Goal: Task Accomplishment & Management: Complete application form

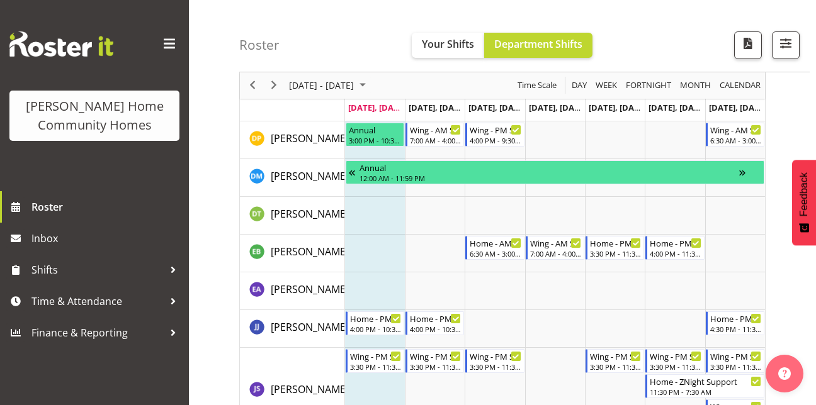
scroll to position [427, 0]
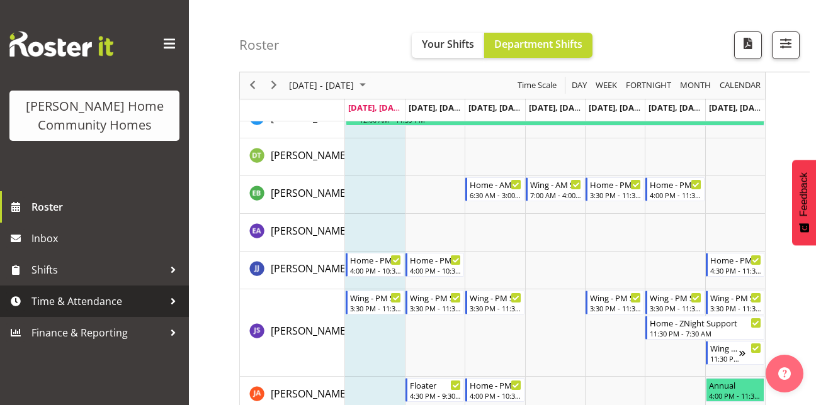
click at [177, 300] on div at bounding box center [173, 301] width 19 height 19
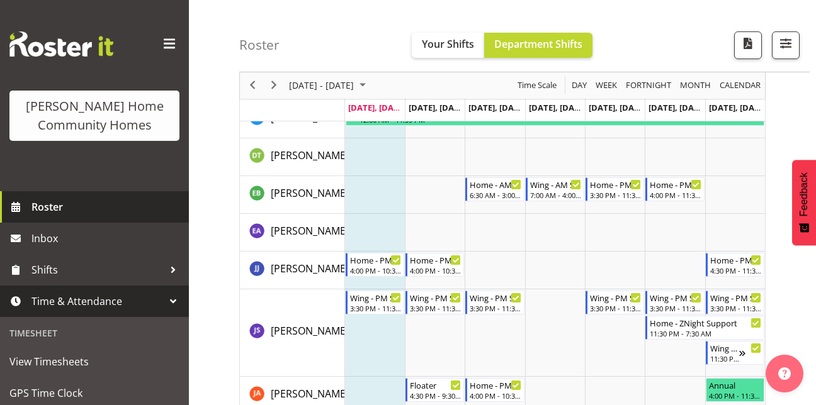
click at [140, 202] on span "Roster" at bounding box center [106, 207] width 151 height 19
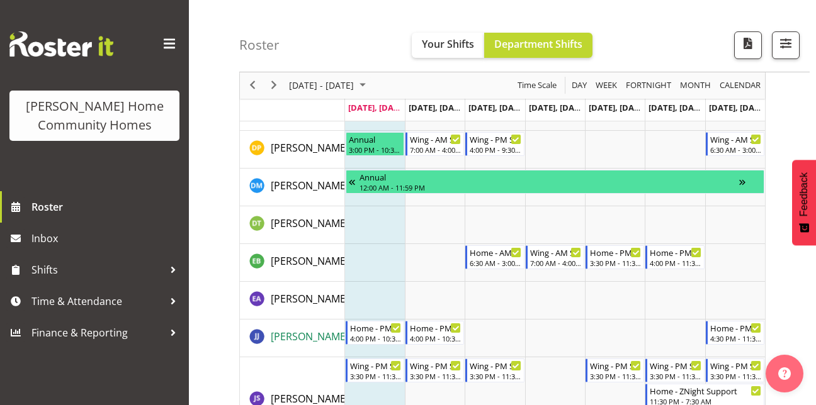
scroll to position [361, 0]
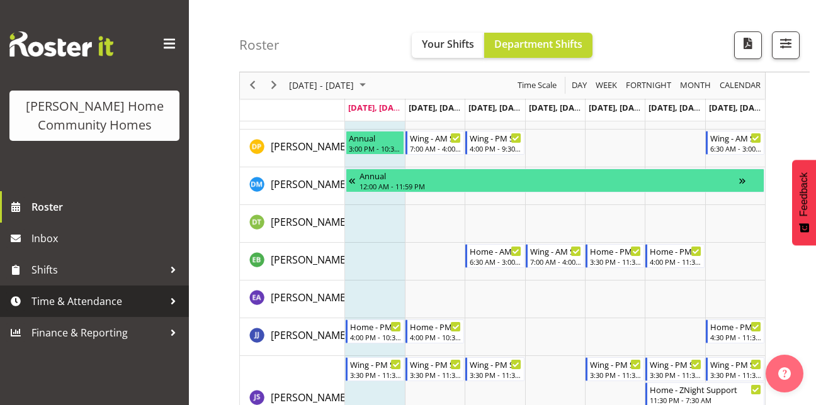
click at [155, 293] on span "Time & Attendance" at bounding box center [97, 301] width 132 height 19
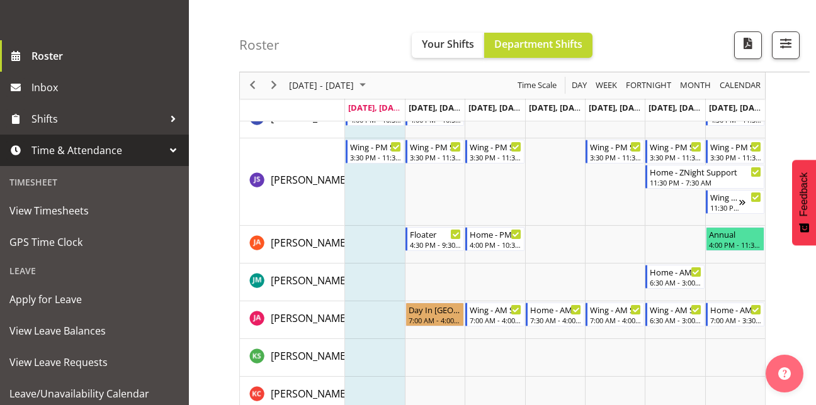
scroll to position [193, 0]
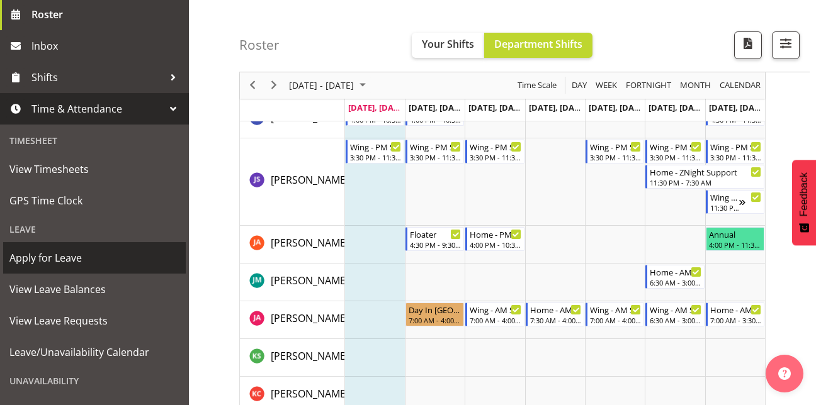
click at [37, 253] on span "Apply for Leave" at bounding box center [94, 258] width 170 height 19
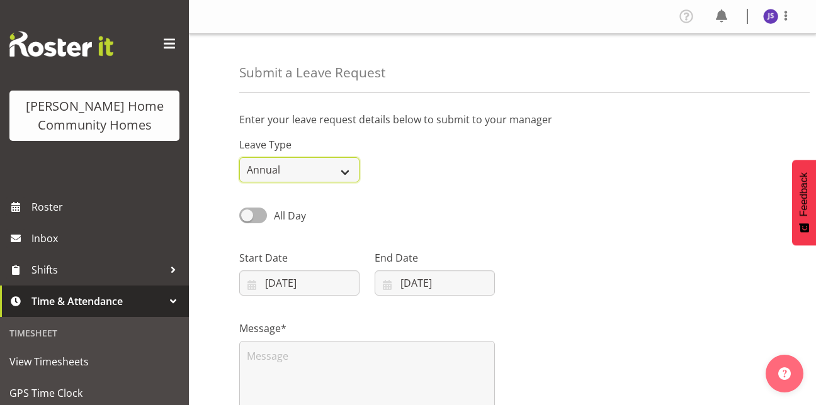
click at [313, 175] on select "Annual Sick Leave Without Pay Bereavement Domestic Violence Parental Jury Servi…" at bounding box center [299, 169] width 120 height 25
click at [471, 190] on div "All Day Single Day" at bounding box center [502, 211] width 541 height 43
click at [347, 172] on select "Annual Sick Leave Without Pay Bereavement Domestic Violence Parental Jury Servi…" at bounding box center [299, 169] width 120 height 25
select select "Day In [GEOGRAPHIC_DATA]"
click at [239, 157] on select "Annual Sick Leave Without Pay Bereavement Domestic Violence Parental Jury Servi…" at bounding box center [299, 169] width 120 height 25
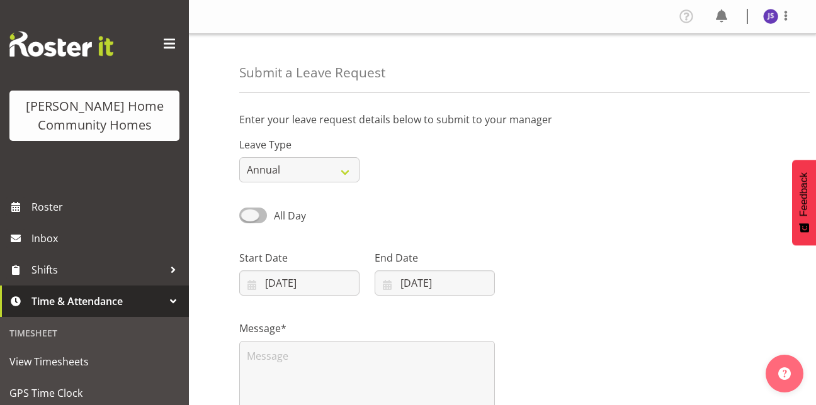
click at [262, 215] on span at bounding box center [253, 216] width 28 height 16
click at [247, 215] on input "All Day" at bounding box center [243, 215] width 8 height 8
checkbox input "true"
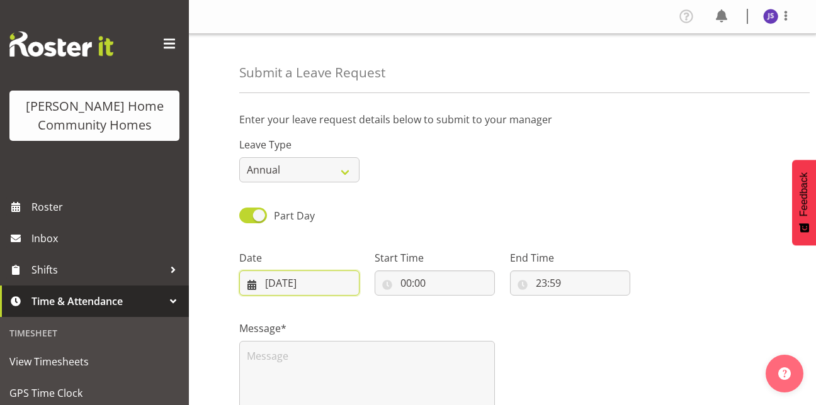
click at [290, 288] on input "11/08/2025" at bounding box center [299, 283] width 120 height 25
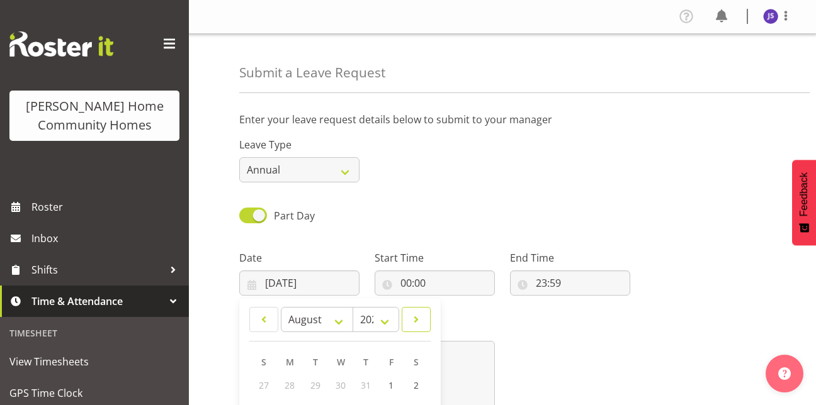
click at [410, 322] on span at bounding box center [416, 319] width 13 height 15
select select "8"
click at [413, 382] on span "6" at bounding box center [415, 386] width 5 height 12
type input "06/09/2025"
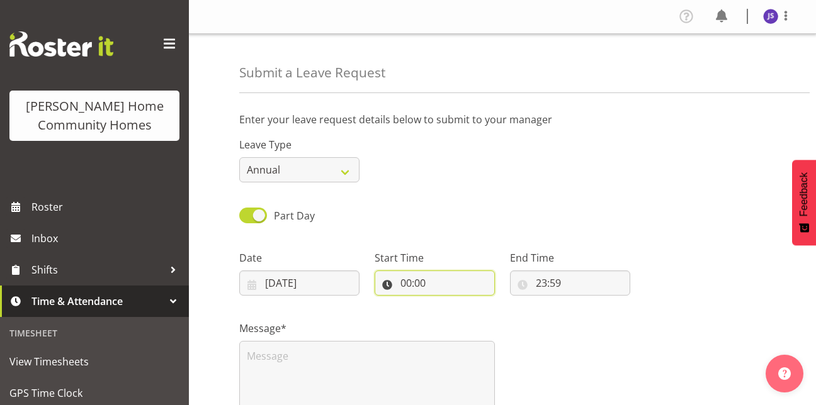
click at [407, 289] on input "00:00" at bounding box center [434, 283] width 120 height 25
click at [405, 284] on input "00:00" at bounding box center [434, 283] width 120 height 25
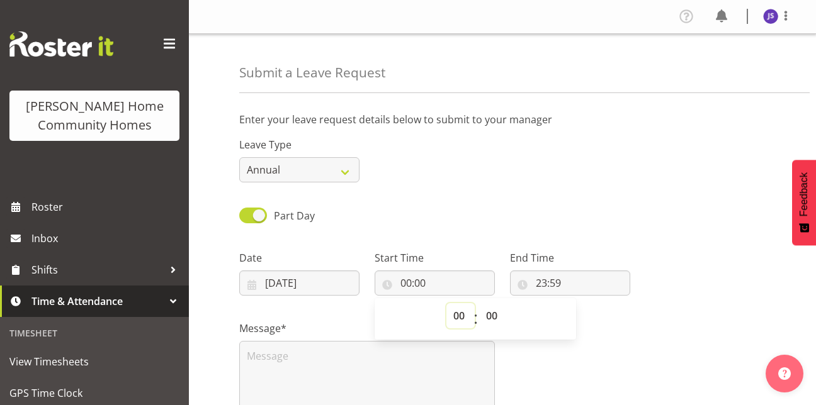
click at [460, 318] on select "00 01 02 03 04 05 06 07 08 09 10 11 12 13 14 15 16 17 18 19 20 21 22 23" at bounding box center [460, 315] width 28 height 25
select select "15"
click at [446, 303] on select "00 01 02 03 04 05 06 07 08 09 10 11 12 13 14 15 16 17 18 19 20 21 22 23" at bounding box center [460, 315] width 28 height 25
type input "15:00"
click at [490, 317] on select "00 01 02 03 04 05 06 07 08 09 10 11 12 13 14 15 16 17 18 19 20 21 22 23 24 25 2…" at bounding box center [493, 315] width 28 height 25
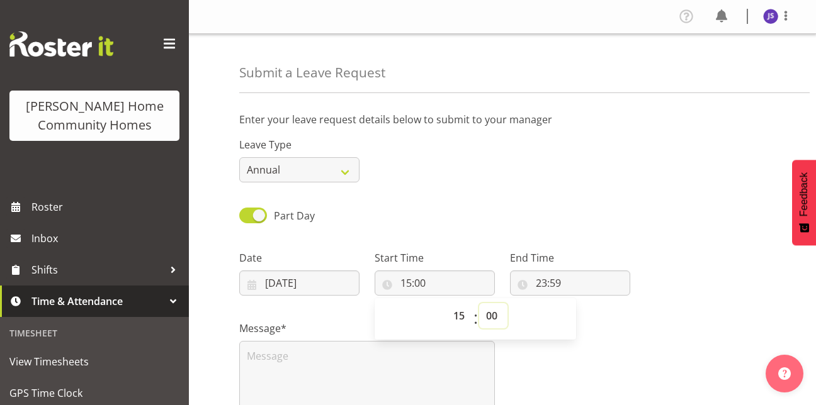
select select "30"
click at [479, 303] on select "00 01 02 03 04 05 06 07 08 09 10 11 12 13 14 15 16 17 18 19 20 21 22 23 24 25 2…" at bounding box center [493, 315] width 28 height 25
type input "15:30"
click at [555, 285] on input "23:59" at bounding box center [570, 283] width 120 height 25
click at [630, 314] on select "00 01 02 03 04 05 06 07 08 09 10 11 12 13 14 15 16 17 18 19 20 21 22 23 24 25 2…" at bounding box center [628, 315] width 28 height 25
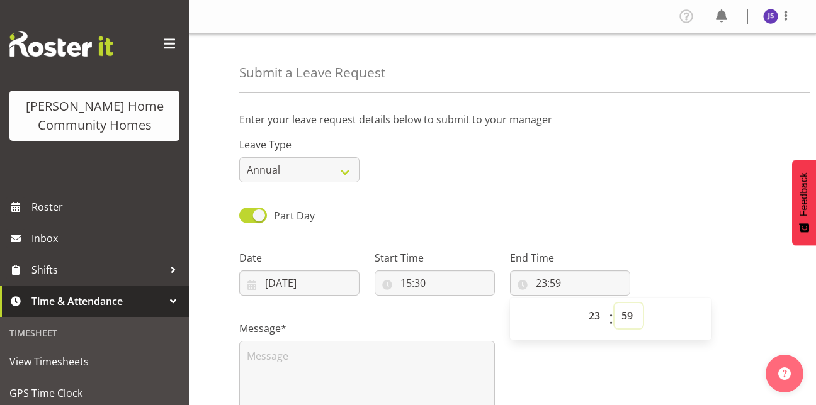
select select "30"
click at [614, 303] on select "00 01 02 03 04 05 06 07 08 09 10 11 12 13 14 15 16 17 18 19 20 21 22 23 24 25 2…" at bounding box center [628, 315] width 28 height 25
type input "23:30"
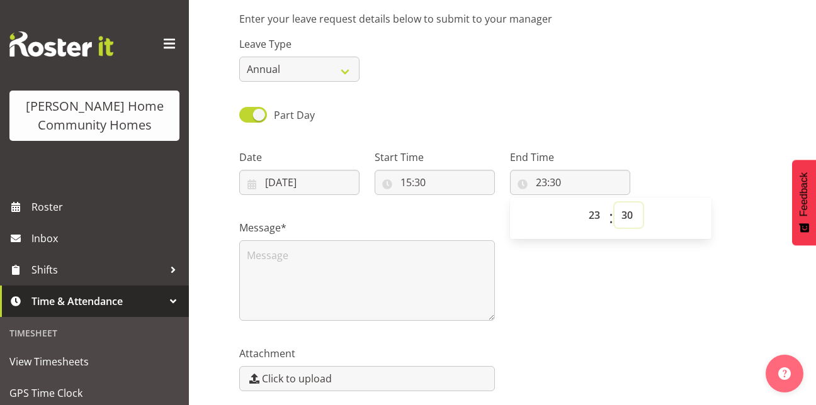
scroll to position [151, 0]
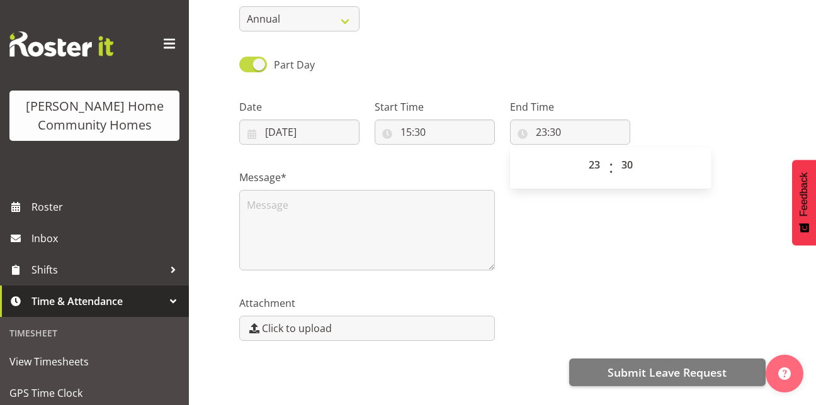
click at [248, 65] on span at bounding box center [253, 65] width 28 height 16
click at [247, 65] on input "Part Day" at bounding box center [243, 64] width 8 height 8
checkbox input "false"
type input "11/08/2025"
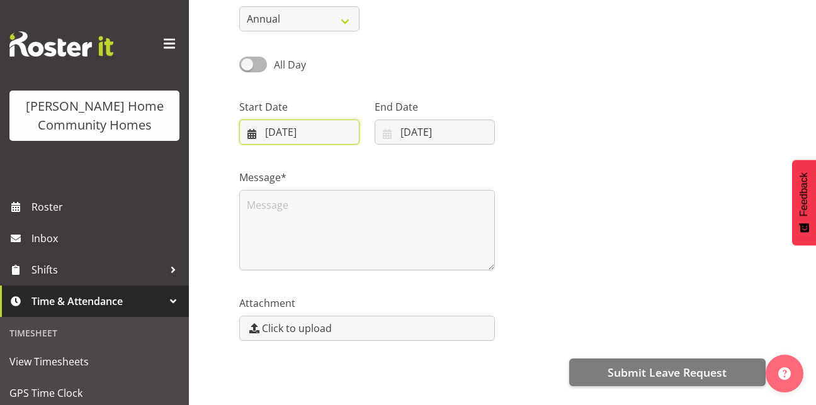
click at [254, 134] on input "11/08/2025" at bounding box center [299, 132] width 120 height 25
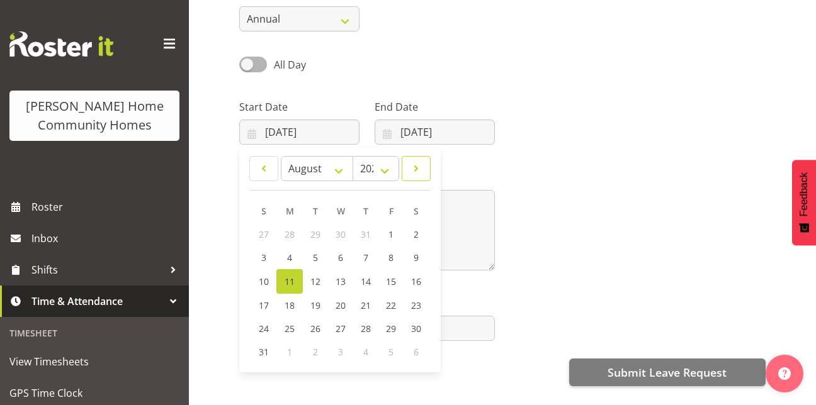
click at [408, 170] on link at bounding box center [416, 168] width 29 height 25
select select "8"
click at [422, 230] on link "6" at bounding box center [415, 234] width 25 height 23
type input "06/09/2025"
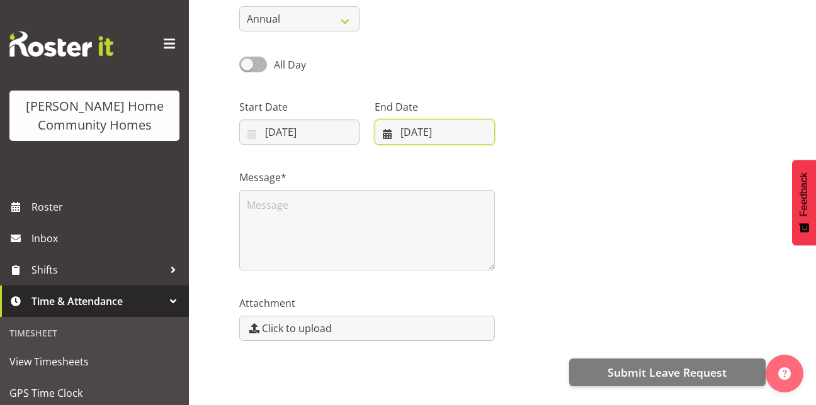
click at [389, 140] on input "11/08/2025" at bounding box center [434, 132] width 120 height 25
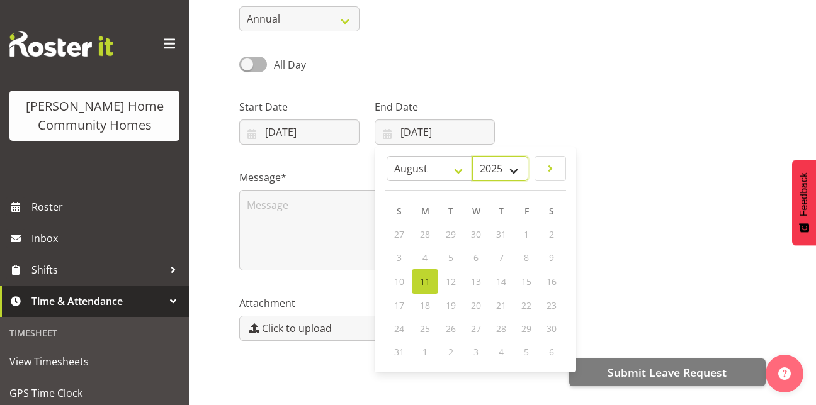
click at [517, 170] on select "2035 2034 2033 2032 2031 2030 2029 2028 2027 2026 2025" at bounding box center [500, 168] width 56 height 25
click at [638, 216] on div "Message*" at bounding box center [502, 215] width 541 height 126
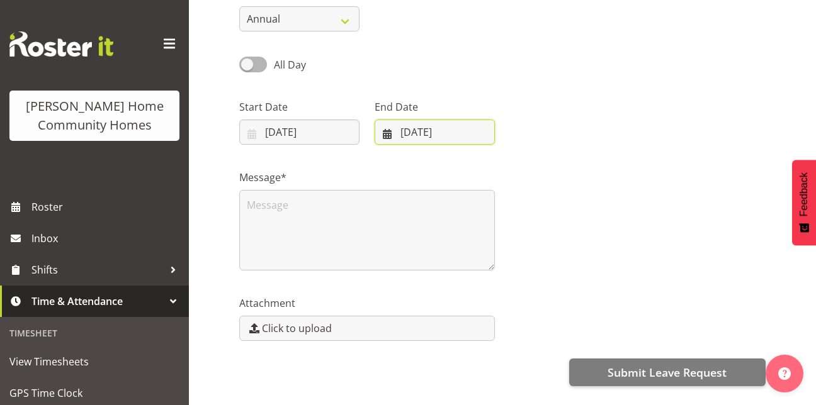
click at [448, 130] on input "11/08/2025" at bounding box center [434, 132] width 120 height 25
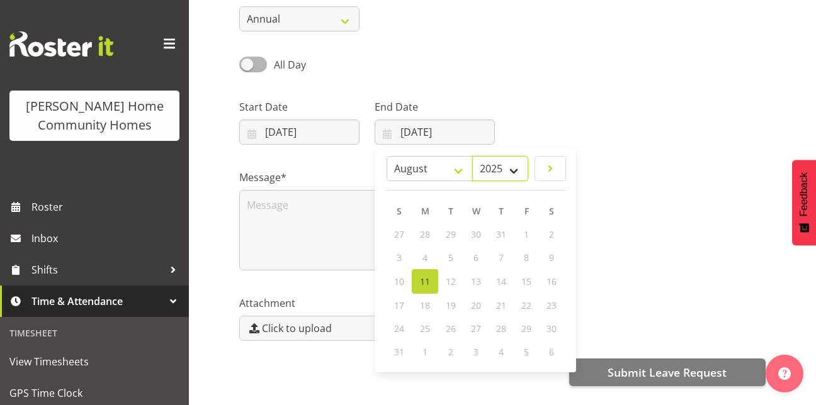
click at [511, 171] on select "2035 2034 2033 2032 2031 2030 2029 2028 2027 2026 2025" at bounding box center [500, 168] width 56 height 25
click at [633, 168] on div "Message*" at bounding box center [502, 215] width 541 height 126
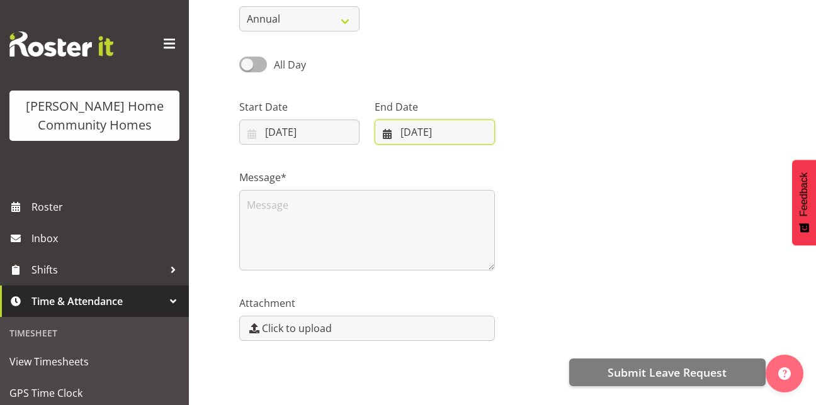
click at [471, 137] on input "11/08/2025" at bounding box center [434, 132] width 120 height 25
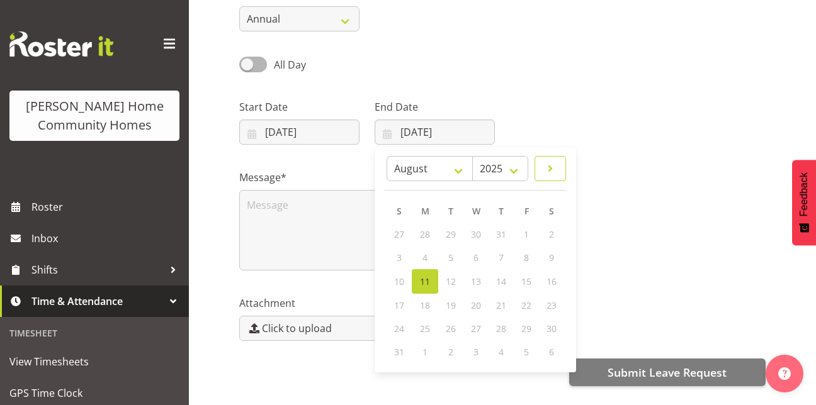
click at [546, 170] on span at bounding box center [550, 168] width 15 height 15
select select "8"
click at [555, 235] on link "6" at bounding box center [550, 234] width 25 height 23
type input "06/09/2025"
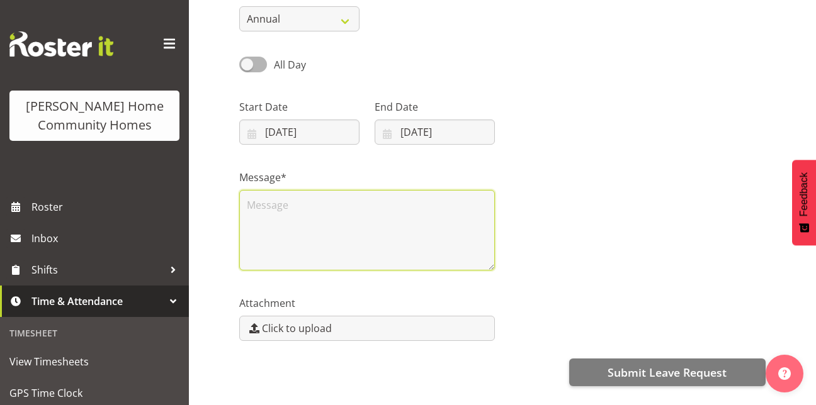
click at [396, 207] on textarea at bounding box center [367, 230] width 256 height 81
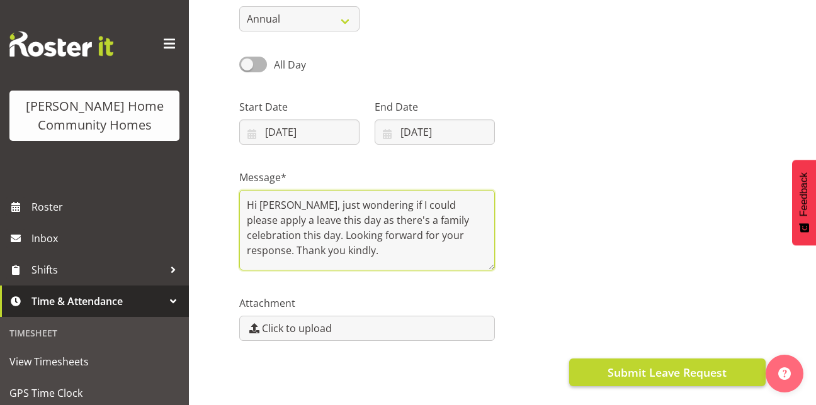
type textarea "Hi [PERSON_NAME], just wondering if I could please apply a leave this day as th…"
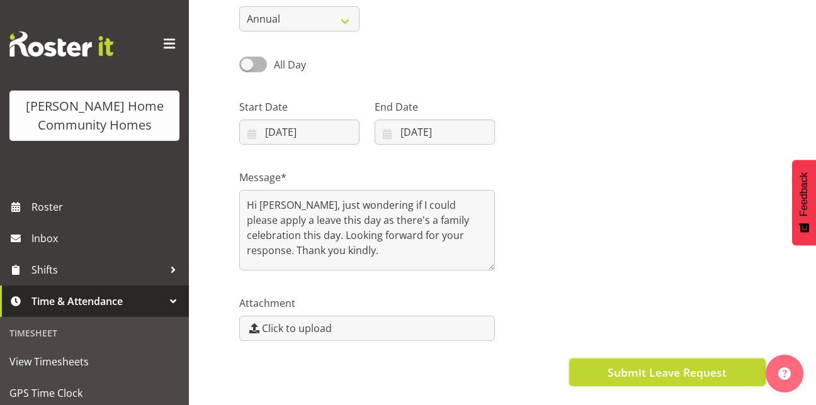
click at [663, 375] on span "Submit Leave Request" at bounding box center [666, 372] width 119 height 16
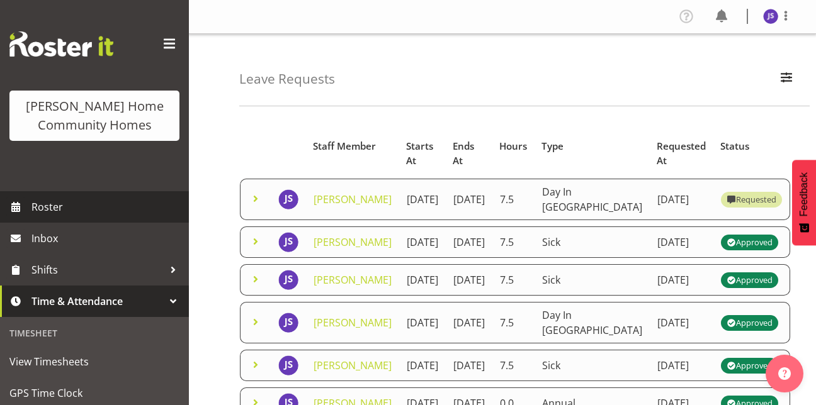
click at [53, 212] on span "Roster" at bounding box center [106, 207] width 151 height 19
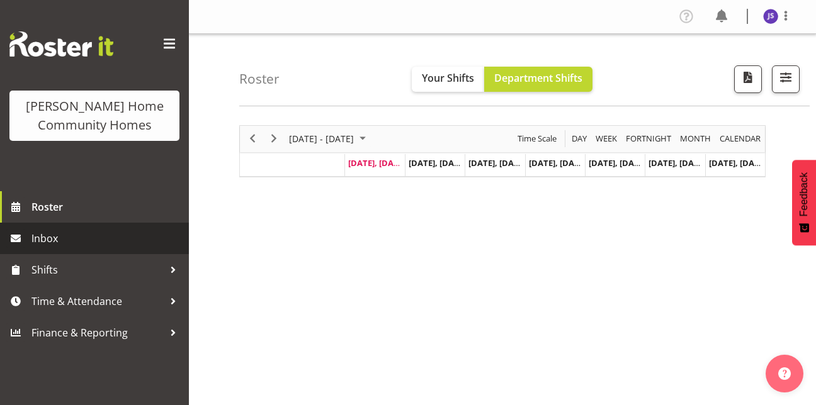
click at [64, 239] on span "Inbox" at bounding box center [106, 238] width 151 height 19
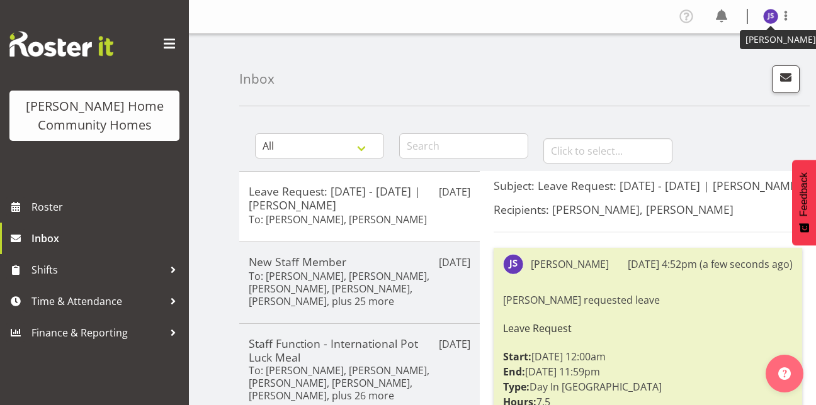
click at [765, 11] on img at bounding box center [770, 16] width 15 height 15
click at [733, 62] on link "Log Out" at bounding box center [732, 66] width 121 height 23
